Goal: Information Seeking & Learning: Find specific fact

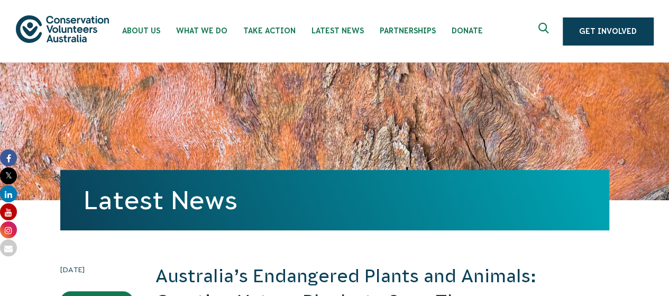
click at [544, 28] on icon "Expand search box" at bounding box center [545, 31] width 13 height 16
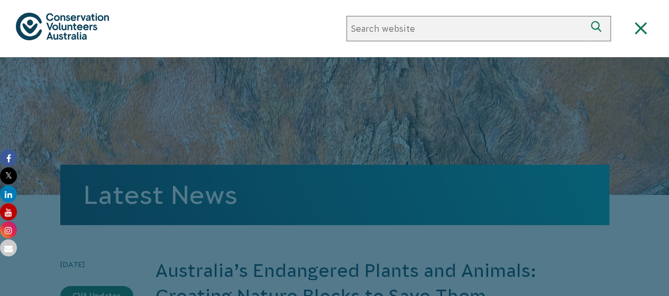
click at [425, 34] on input "Search website" at bounding box center [466, 28] width 239 height 25
type input "are koalas endangered"
click at [592, 28] on icon "submit" at bounding box center [598, 28] width 15 height 15
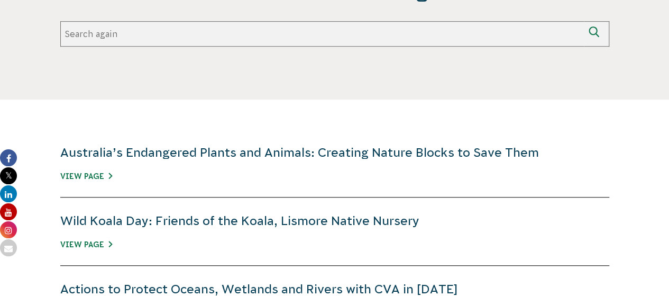
scroll to position [300, 0]
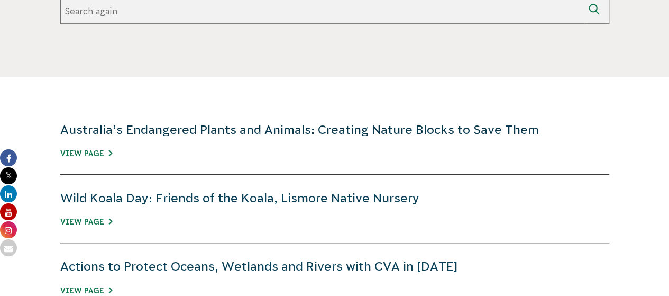
click at [192, 132] on link "Australia’s Endangered Plants and Animals: Creating Nature Blocks to Save Them" at bounding box center [299, 130] width 479 height 14
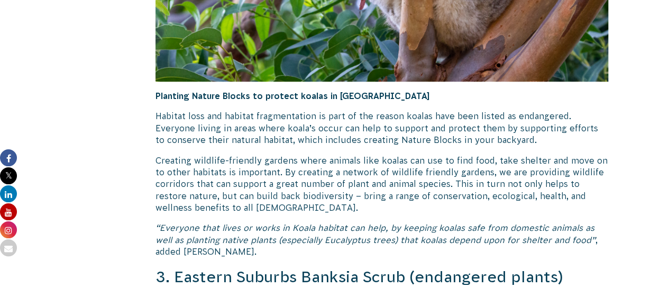
scroll to position [2558, 0]
